Goal: Information Seeking & Learning: Learn about a topic

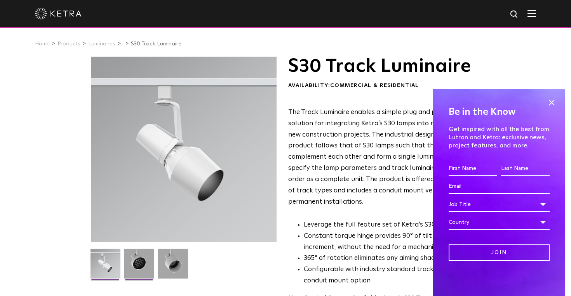
click at [148, 267] on img at bounding box center [139, 267] width 30 height 36
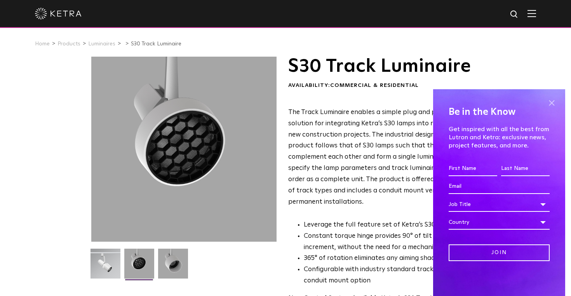
click at [553, 103] on span at bounding box center [552, 103] width 12 height 12
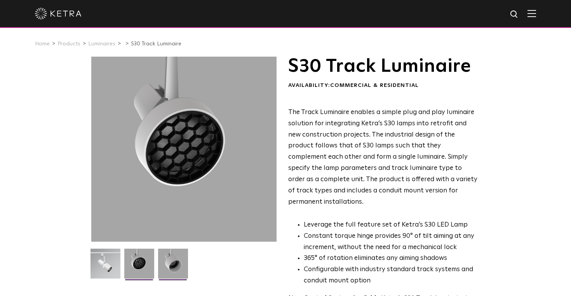
click at [164, 263] on img at bounding box center [173, 267] width 30 height 36
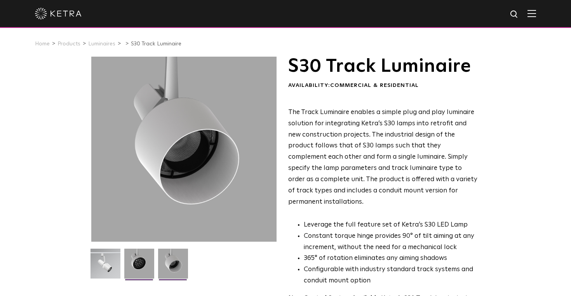
click at [141, 265] on img at bounding box center [139, 267] width 30 height 36
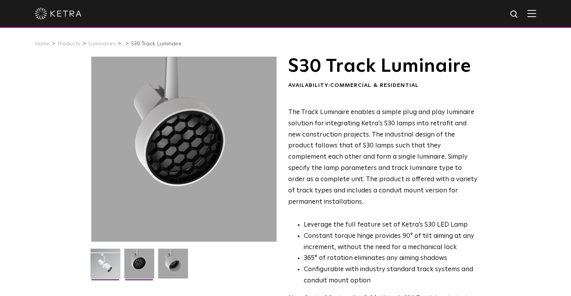
click at [99, 263] on img at bounding box center [105, 267] width 30 height 36
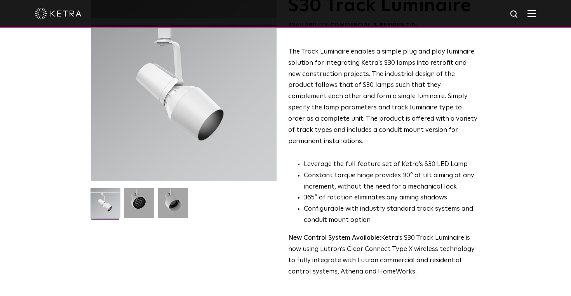
scroll to position [61, 0]
click at [144, 198] on img at bounding box center [139, 206] width 30 height 36
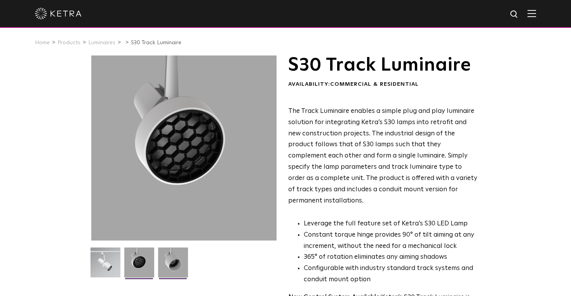
scroll to position [2, 0]
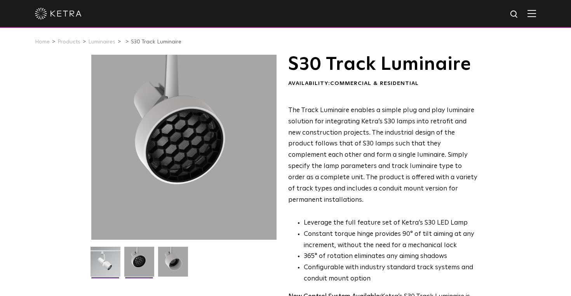
click at [110, 262] on img at bounding box center [105, 265] width 30 height 36
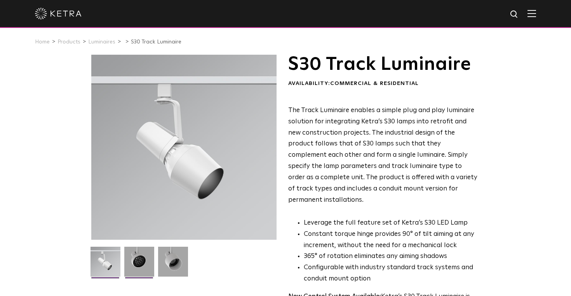
click at [143, 265] on img at bounding box center [139, 265] width 30 height 36
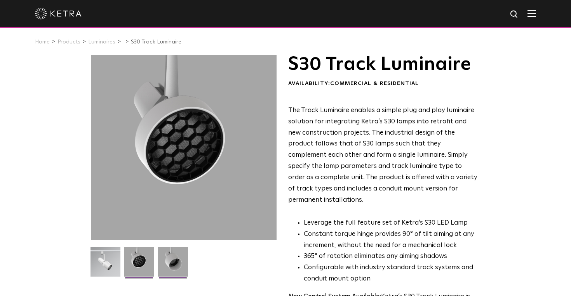
click at [178, 264] on img at bounding box center [173, 265] width 30 height 36
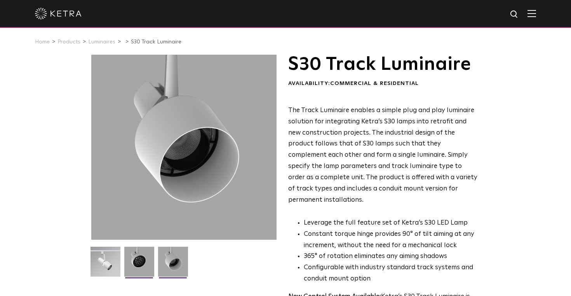
click at [142, 269] on img at bounding box center [139, 265] width 30 height 36
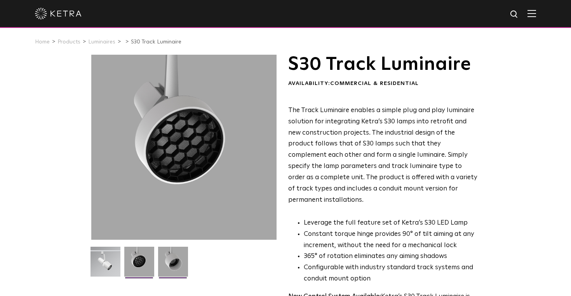
click at [181, 266] on img at bounding box center [173, 265] width 30 height 36
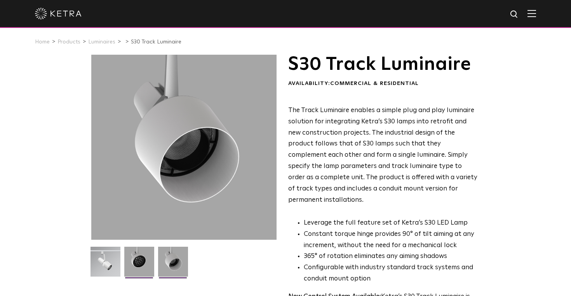
click at [144, 263] on img at bounding box center [139, 265] width 30 height 36
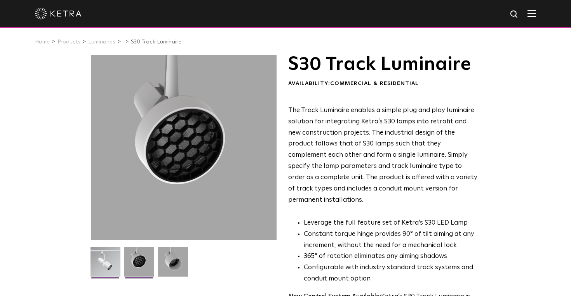
click at [99, 263] on img at bounding box center [105, 265] width 30 height 36
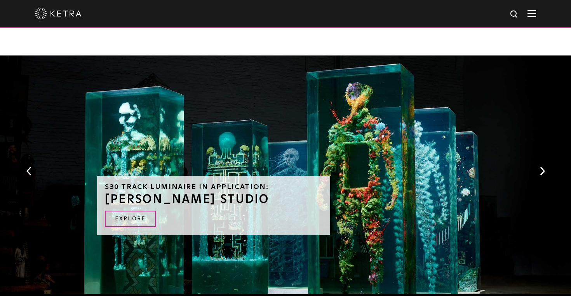
scroll to position [668, 0]
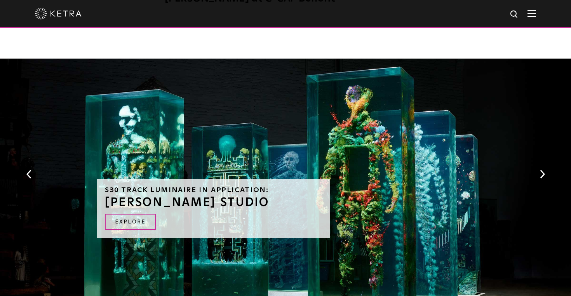
click at [540, 169] on button "Next" at bounding box center [542, 174] width 8 height 10
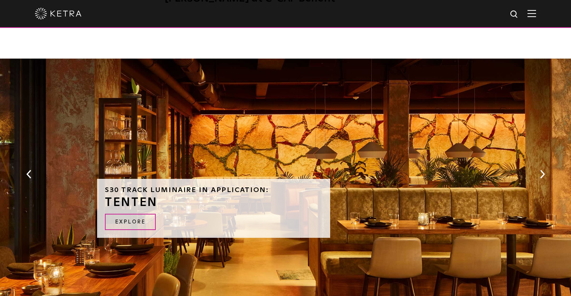
click at [540, 169] on button "Next" at bounding box center [542, 174] width 8 height 10
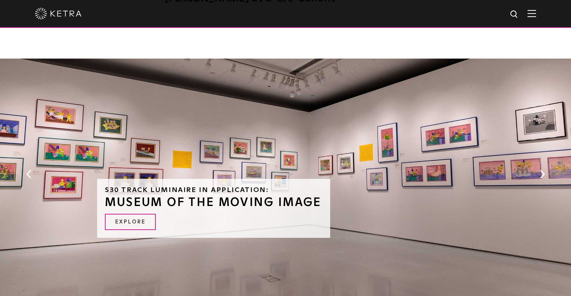
click at [540, 169] on button "Next" at bounding box center [542, 174] width 8 height 10
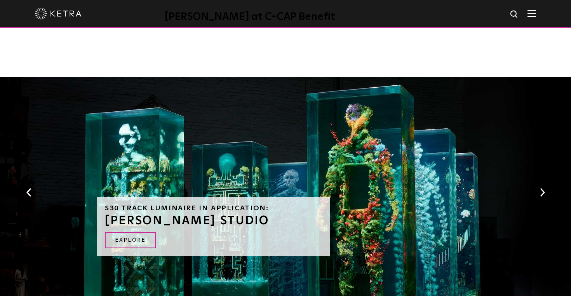
scroll to position [647, 0]
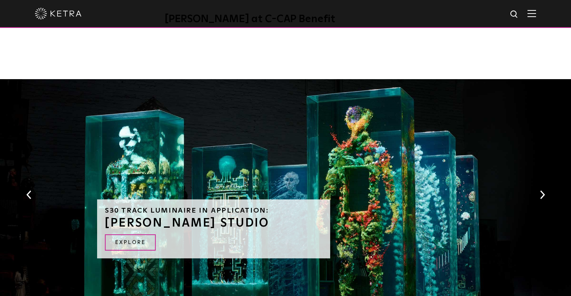
click at [29, 190] on button "Previous" at bounding box center [29, 195] width 8 height 10
